Goal: Navigation & Orientation: Find specific page/section

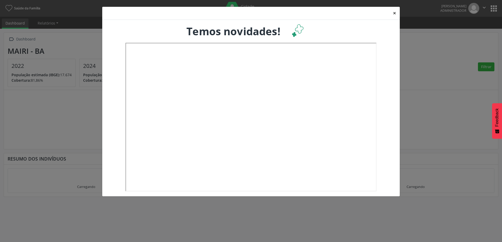
click at [396, 12] on button "×" at bounding box center [394, 13] width 10 height 13
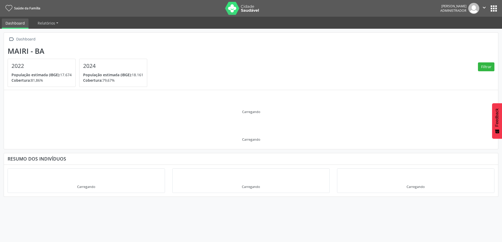
click at [496, 6] on button "apps" at bounding box center [493, 8] width 9 height 9
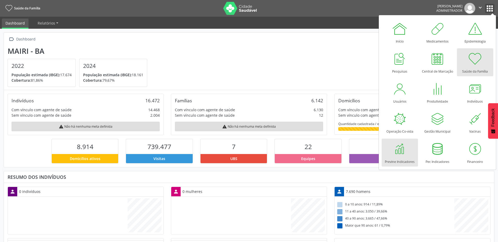
scroll to position [87, 163]
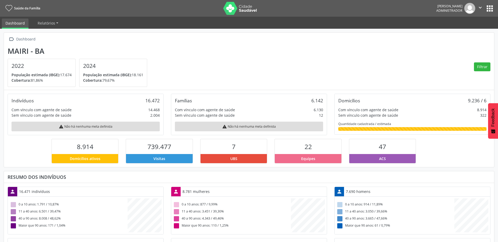
click at [487, 9] on button "apps" at bounding box center [489, 8] width 9 height 9
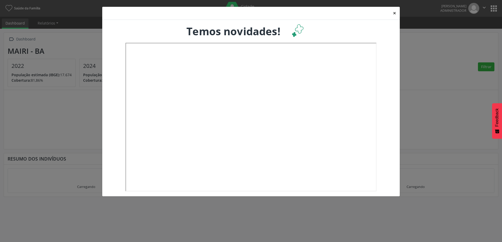
click at [391, 13] on button "×" at bounding box center [394, 13] width 10 height 13
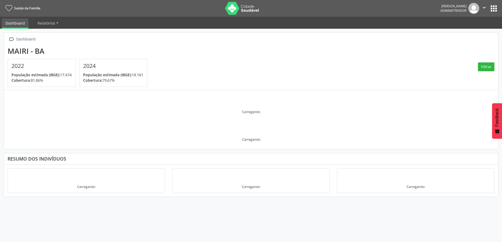
click at [494, 5] on button "apps" at bounding box center [493, 8] width 9 height 9
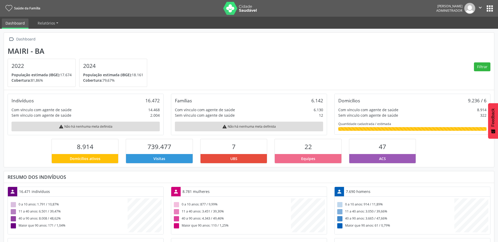
scroll to position [87, 163]
click at [488, 7] on button "apps" at bounding box center [489, 8] width 9 height 9
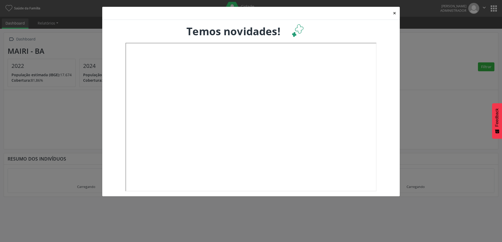
click at [394, 13] on button "×" at bounding box center [394, 13] width 10 height 13
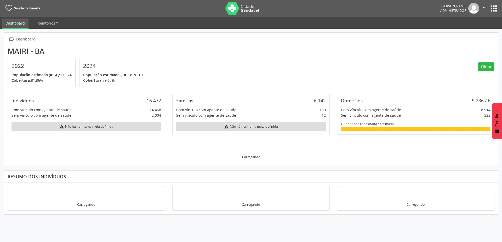
click at [493, 8] on button "apps" at bounding box center [493, 8] width 9 height 9
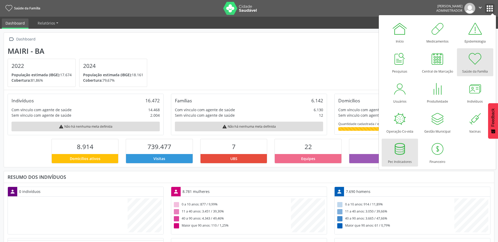
scroll to position [87, 163]
